Goal: Task Accomplishment & Management: Use online tool/utility

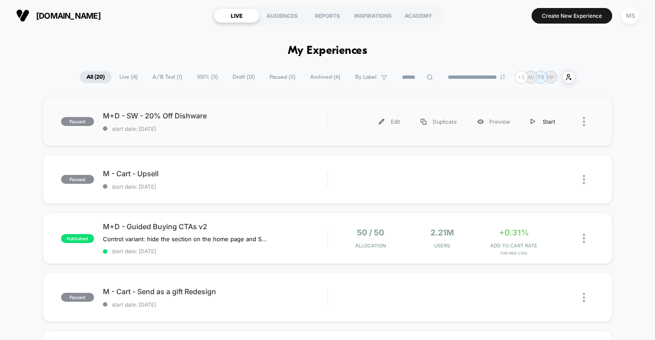
click at [529, 127] on div "Start" at bounding box center [542, 122] width 45 height 20
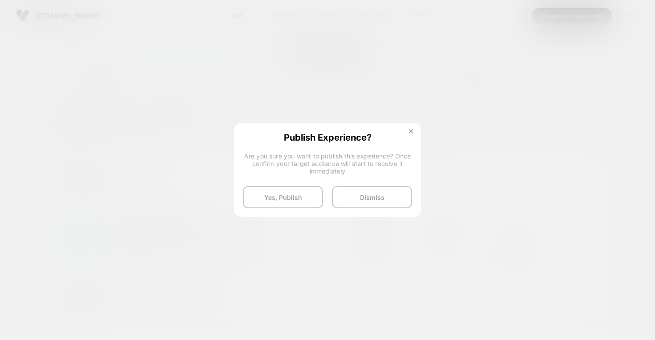
click at [412, 132] on img at bounding box center [411, 131] width 4 height 4
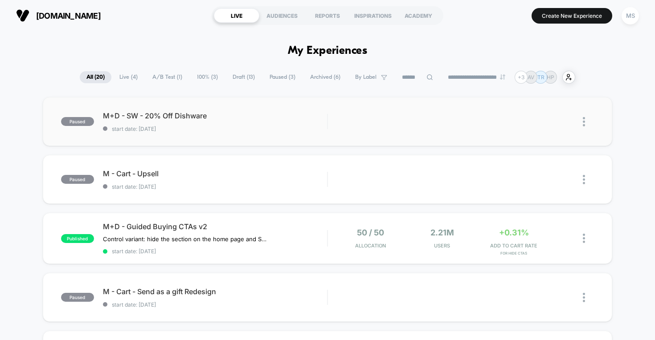
click at [245, 126] on span "start date: [DATE]" at bounding box center [215, 129] width 225 height 7
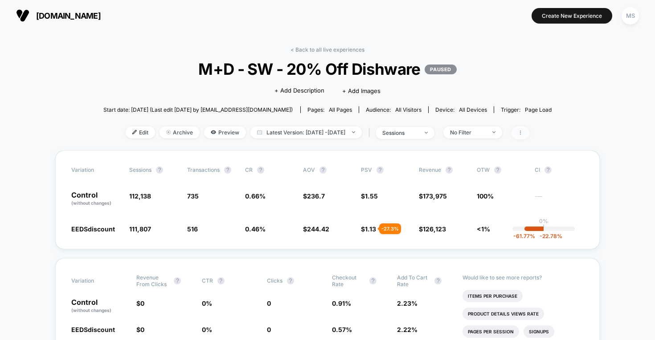
click at [530, 131] on span at bounding box center [520, 133] width 19 height 13
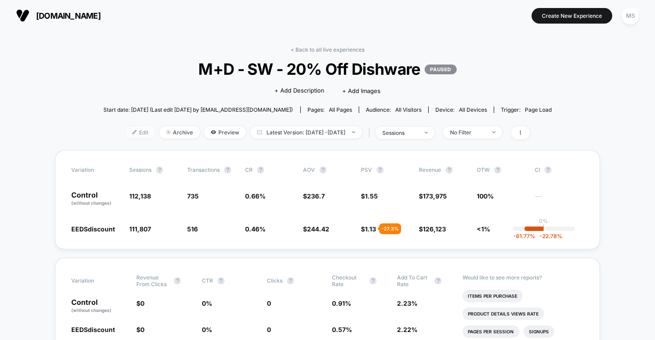
click at [128, 137] on span "Edit" at bounding box center [140, 133] width 29 height 12
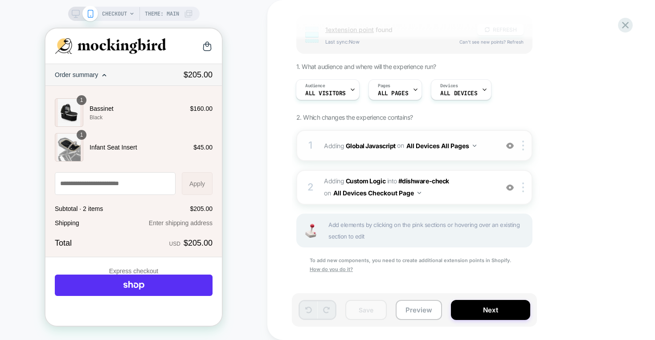
click at [482, 143] on span "Adding Global Javascript on All Devices All Pages" at bounding box center [409, 145] width 170 height 13
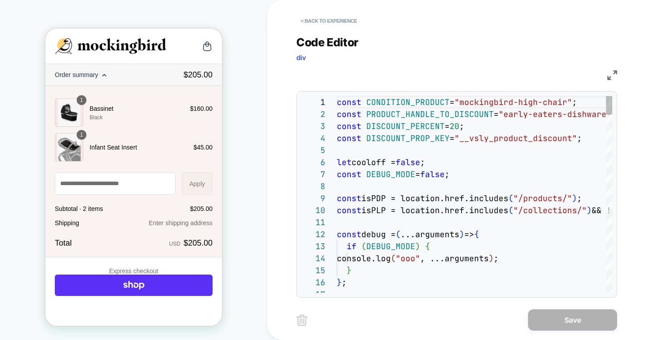
scroll to position [120, 0]
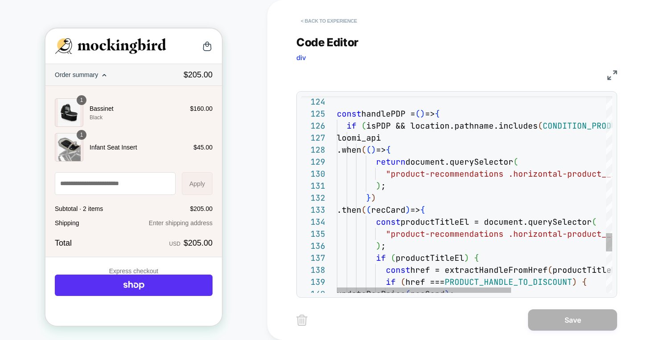
click at [342, 20] on button "< Back to experience" at bounding box center [328, 21] width 65 height 14
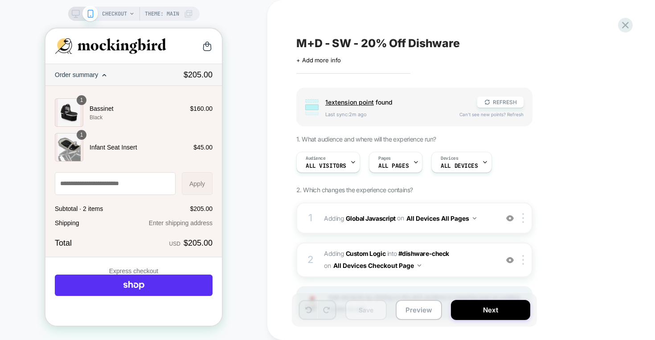
scroll to position [0, 0]
click at [120, 13] on span "CHECKOUT" at bounding box center [114, 14] width 25 height 14
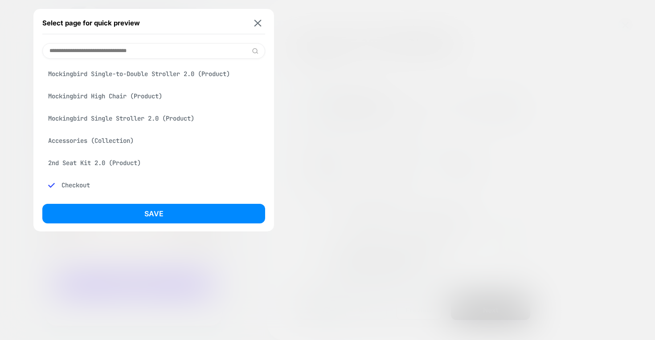
click at [117, 98] on div "Mockingbird High Chair (Product)" at bounding box center [153, 96] width 223 height 17
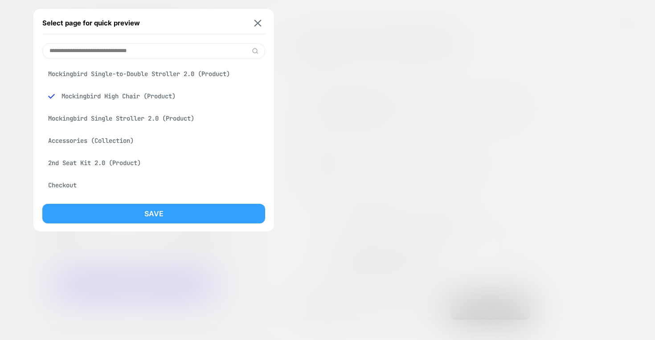
click at [167, 212] on button "Save" at bounding box center [153, 214] width 223 height 20
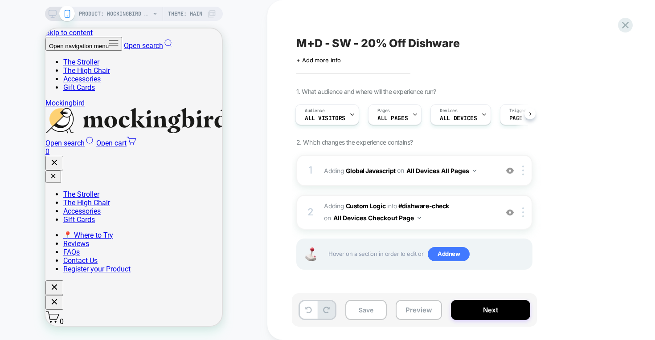
scroll to position [0, 0]
select select "******"
click at [422, 318] on button "Preview" at bounding box center [419, 310] width 46 height 20
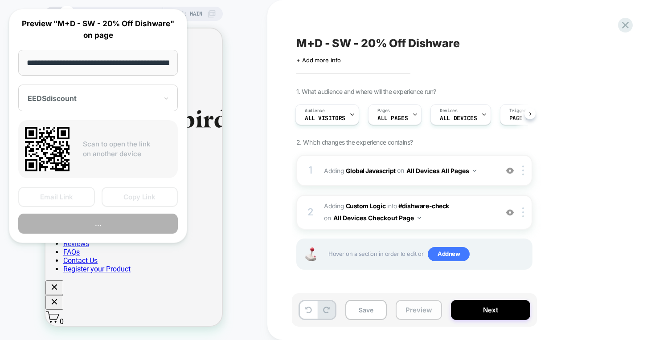
scroll to position [0, 157]
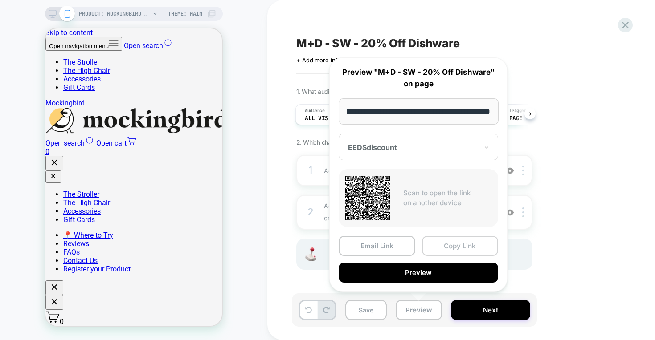
click at [461, 243] on button "Copy Link" at bounding box center [460, 246] width 77 height 20
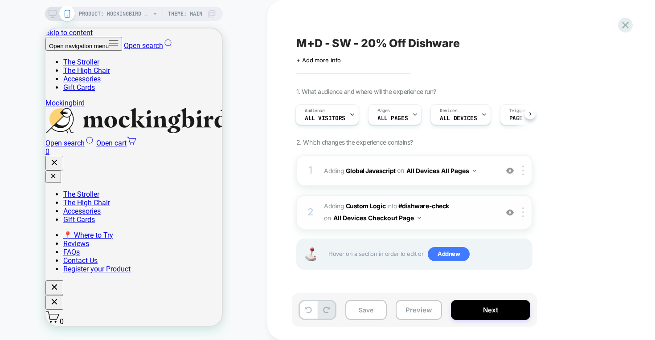
scroll to position [0, 0]
click at [403, 311] on button "Preview" at bounding box center [419, 310] width 46 height 20
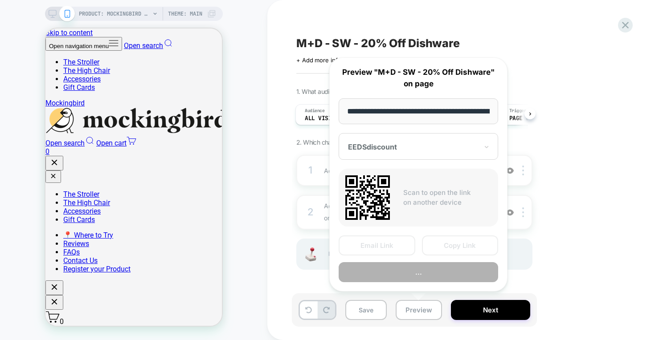
scroll to position [0, 157]
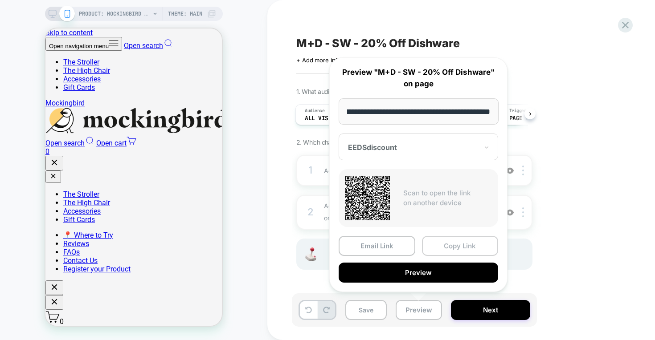
click at [469, 254] on button "Copy Link" at bounding box center [460, 246] width 77 height 20
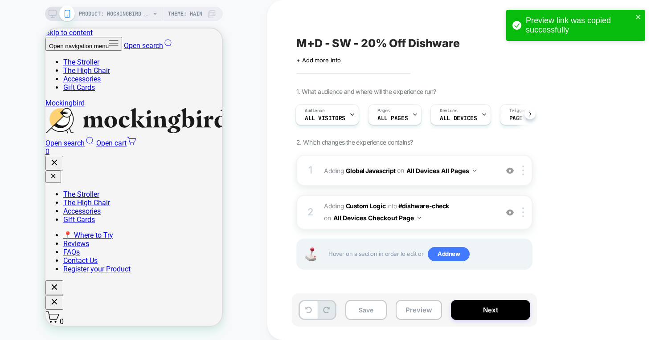
click at [189, 17] on span "Theme: MAIN" at bounding box center [185, 14] width 34 height 14
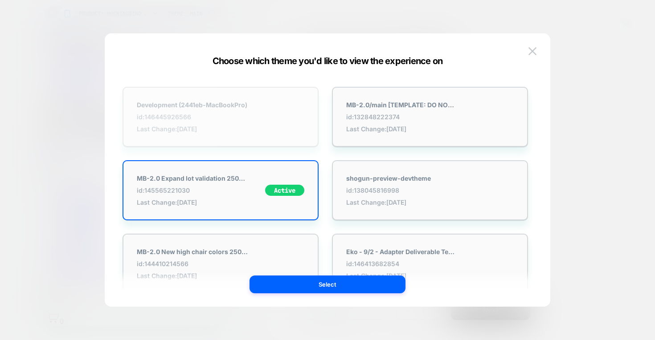
click at [250, 125] on div "Development (2441eb-MacBookPro) id: 146445926566 Last Change: [DATE]" at bounding box center [221, 117] width 196 height 60
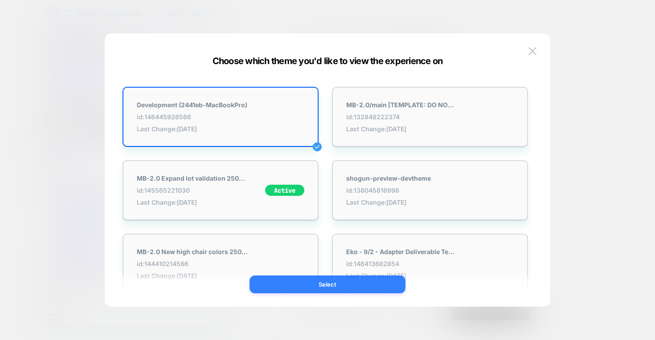
click at [322, 283] on button "Select" at bounding box center [328, 285] width 156 height 18
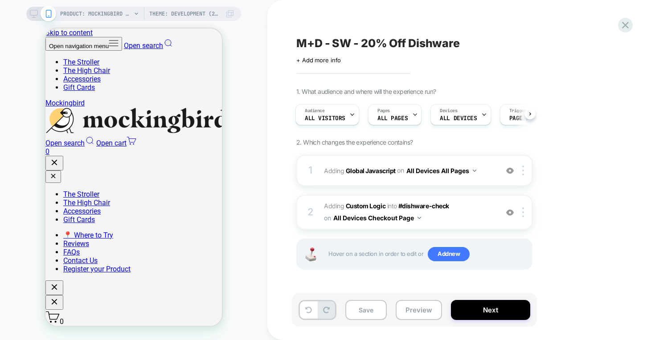
scroll to position [0, 1]
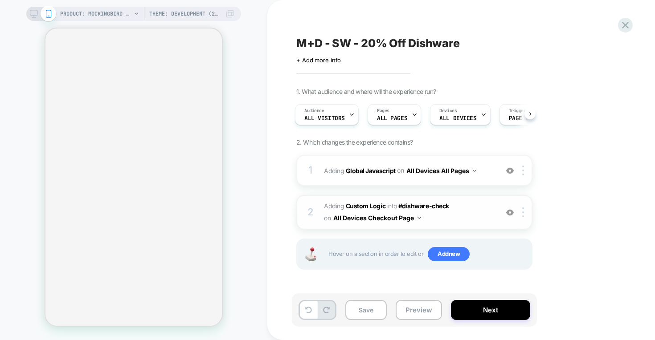
select select "******"
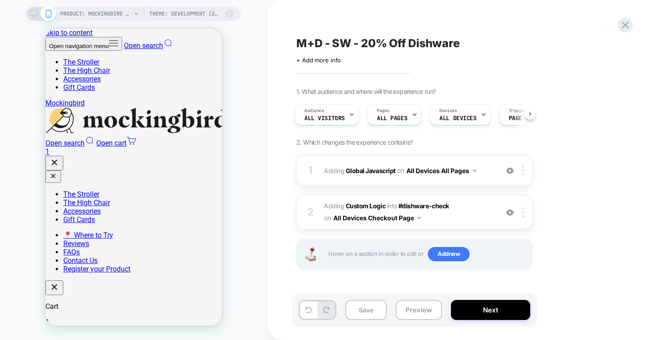
scroll to position [0, 0]
click at [417, 312] on button "Preview" at bounding box center [419, 310] width 46 height 20
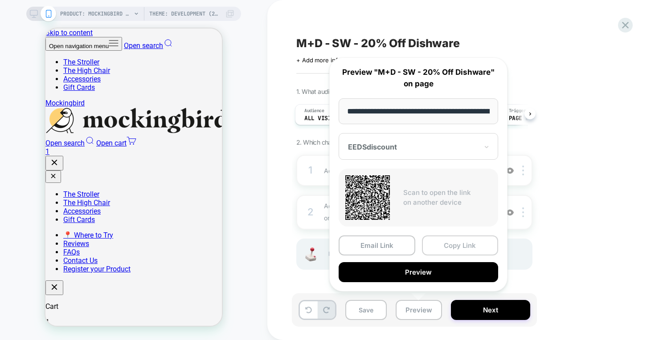
scroll to position [0, 214]
click at [467, 249] on button "Copy Link" at bounding box center [460, 246] width 77 height 20
